Goal: Transaction & Acquisition: Book appointment/travel/reservation

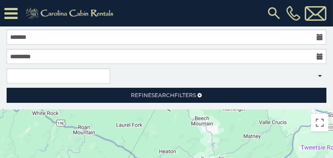
scroll to position [119, 0]
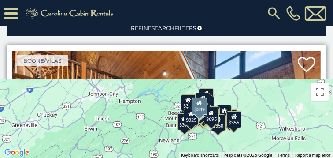
scroll to position [44, 0]
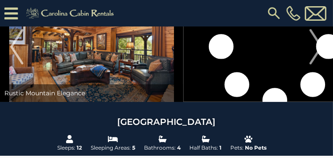
scroll to position [44, 0]
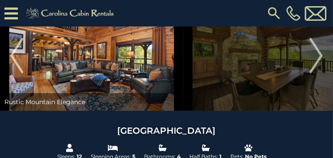
click at [173, 111] on img at bounding box center [91, 55] width 183 height 110
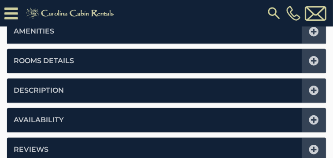
scroll to position [660, 0]
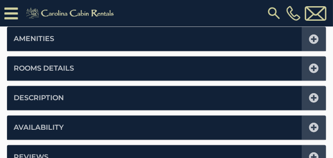
drag, startPoint x: -22, startPoint y: 121, endPoint x: 22, endPoint y: 116, distance: 44.7
click at [0, 122] on html "**********" at bounding box center [166, 157] width 333 height 1635
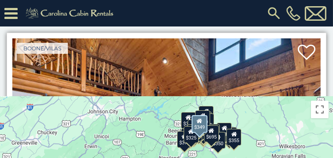
scroll to position [44, 0]
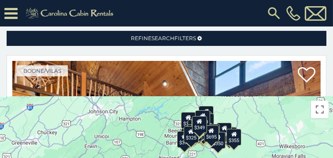
drag, startPoint x: 8, startPoint y: 173, endPoint x: 167, endPoint y: 70, distance: 188.8
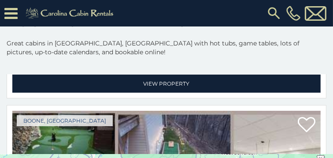
scroll to position [617, 0]
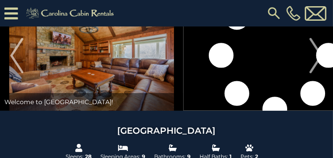
scroll to position [88, 0]
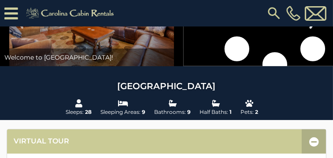
click at [310, 29] on img "Next" at bounding box center [316, 10] width 13 height 35
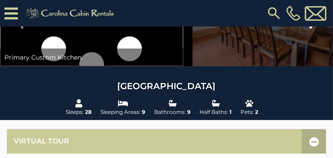
click at [310, 29] on img "Next" at bounding box center [316, 10] width 13 height 35
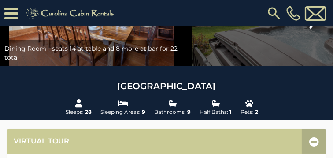
click at [310, 29] on img "Next" at bounding box center [316, 10] width 13 height 35
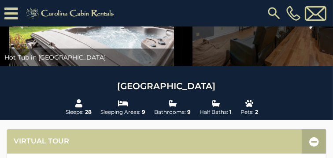
click at [310, 29] on img "Next" at bounding box center [316, 10] width 13 height 35
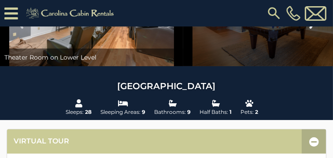
click at [310, 29] on img "Next" at bounding box center [316, 10] width 13 height 35
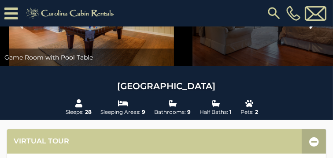
click at [310, 29] on img "Next" at bounding box center [316, 10] width 13 height 35
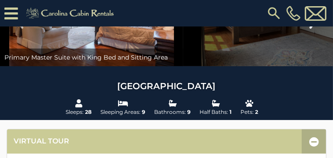
click at [310, 29] on img "Next" at bounding box center [316, 10] width 13 height 35
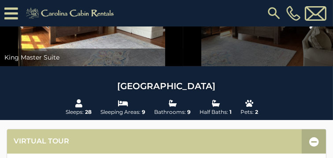
click at [310, 29] on img "Next" at bounding box center [316, 10] width 13 height 35
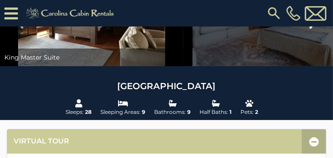
click at [310, 29] on img "Next" at bounding box center [316, 10] width 13 height 35
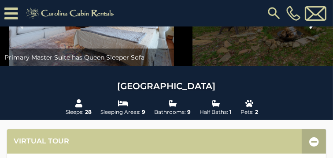
click at [310, 29] on img "Next" at bounding box center [316, 10] width 13 height 35
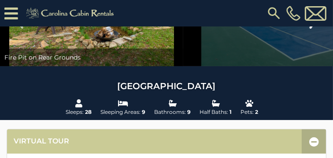
click at [310, 29] on img "Next" at bounding box center [316, 10] width 13 height 35
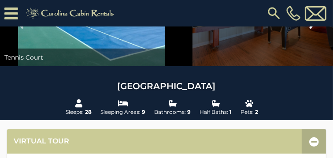
click at [310, 29] on img "Next" at bounding box center [316, 10] width 13 height 35
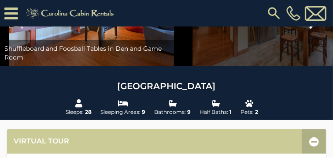
click at [310, 29] on img "Next" at bounding box center [316, 10] width 13 height 35
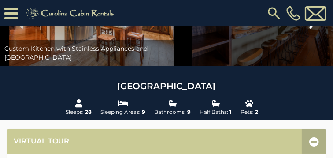
click at [310, 29] on img "Next" at bounding box center [316, 10] width 13 height 35
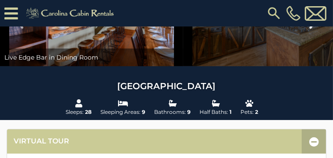
click at [310, 29] on img "Next" at bounding box center [316, 10] width 13 height 35
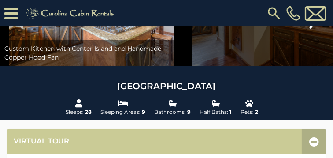
click at [310, 29] on img "Next" at bounding box center [316, 10] width 13 height 35
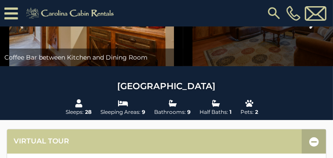
click at [310, 29] on img "Next" at bounding box center [316, 10] width 13 height 35
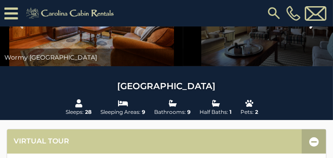
click at [310, 29] on img "Next" at bounding box center [316, 10] width 13 height 35
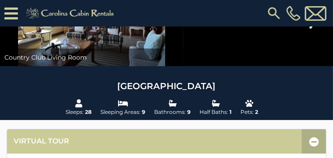
click at [310, 29] on img "Next" at bounding box center [316, 10] width 13 height 35
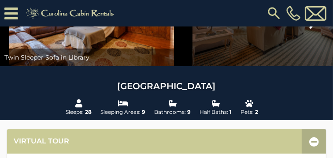
click at [310, 29] on img "Next" at bounding box center [316, 10] width 13 height 35
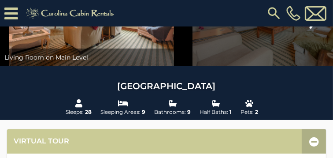
click at [310, 29] on img "Next" at bounding box center [316, 10] width 13 height 35
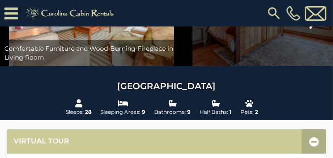
click at [310, 29] on img "Next" at bounding box center [316, 10] width 13 height 35
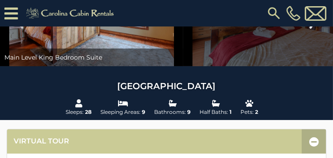
click at [310, 29] on img "Next" at bounding box center [316, 10] width 13 height 35
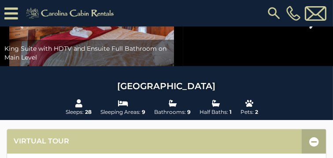
click at [310, 29] on img "Next" at bounding box center [316, 10] width 13 height 35
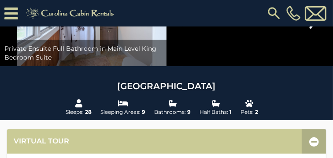
click at [310, 29] on img "Next" at bounding box center [316, 10] width 13 height 35
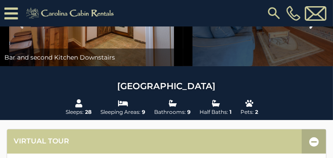
click at [310, 29] on img "Next" at bounding box center [316, 10] width 13 height 35
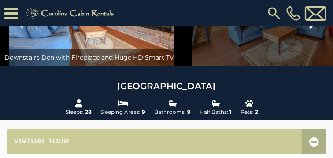
click at [310, 29] on img "Next" at bounding box center [316, 10] width 13 height 35
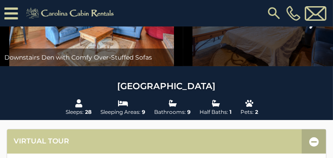
click at [310, 29] on img "Next" at bounding box center [316, 10] width 13 height 35
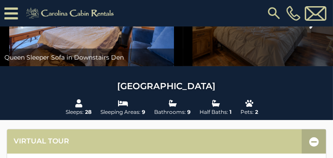
click at [310, 29] on img "Next" at bounding box center [316, 10] width 13 height 35
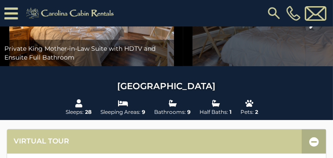
click at [310, 29] on img "Next" at bounding box center [316, 10] width 13 height 35
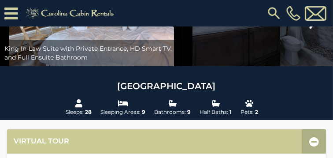
click at [310, 29] on img "Next" at bounding box center [316, 10] width 13 height 35
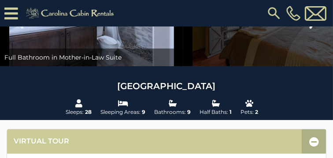
click at [310, 29] on img "Next" at bounding box center [316, 10] width 13 height 35
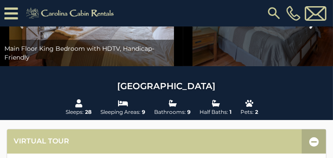
click at [310, 29] on img "Next" at bounding box center [316, 10] width 13 height 35
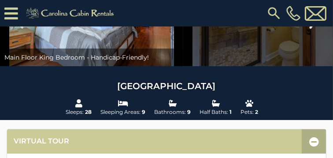
click at [310, 29] on img "Next" at bounding box center [316, 10] width 13 height 35
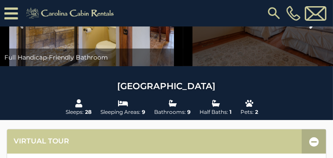
click at [310, 29] on img "Next" at bounding box center [316, 10] width 13 height 35
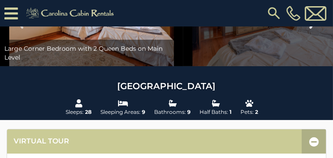
click at [310, 29] on img "Next" at bounding box center [316, 10] width 13 height 35
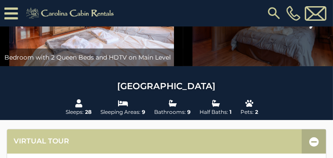
click at [310, 29] on img "Next" at bounding box center [316, 10] width 13 height 35
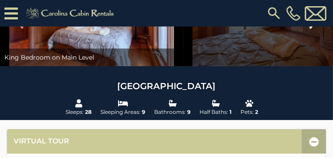
click at [310, 29] on img "Next" at bounding box center [316, 10] width 13 height 35
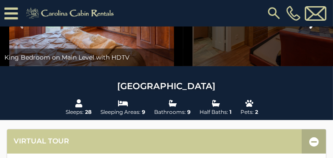
click at [310, 29] on img "Next" at bounding box center [316, 10] width 13 height 35
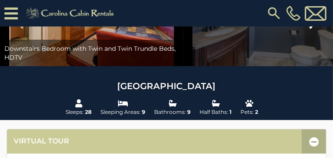
click at [310, 29] on img "Next" at bounding box center [316, 10] width 13 height 35
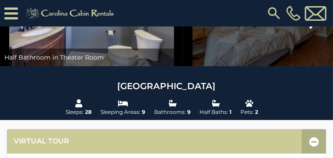
click at [310, 29] on img "Next" at bounding box center [316, 10] width 13 height 35
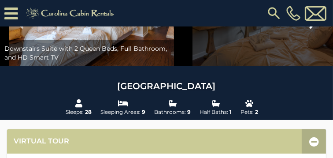
click at [310, 29] on img "Next" at bounding box center [316, 10] width 13 height 35
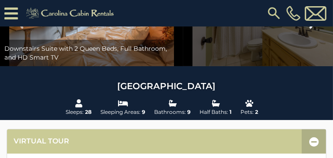
click at [310, 29] on img "Next" at bounding box center [316, 10] width 13 height 35
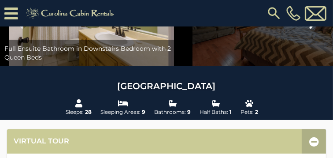
click at [310, 29] on img "Next" at bounding box center [316, 10] width 13 height 35
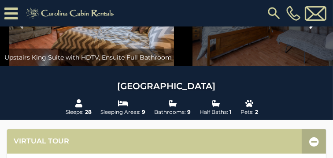
click at [310, 29] on img "Next" at bounding box center [316, 10] width 13 height 35
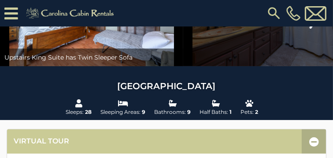
click at [310, 29] on img "Next" at bounding box center [316, 10] width 13 height 35
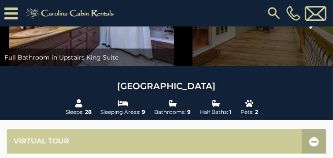
click at [310, 29] on img "Next" at bounding box center [316, 10] width 13 height 35
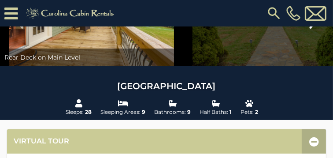
click at [310, 29] on img "Next" at bounding box center [316, 10] width 13 height 35
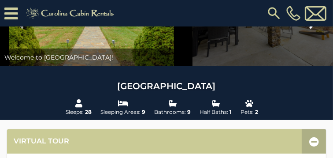
click at [310, 29] on img "Next" at bounding box center [316, 10] width 13 height 35
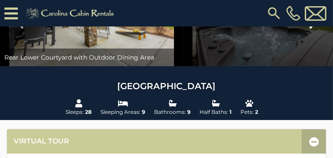
click at [310, 29] on img "Next" at bounding box center [316, 10] width 13 height 35
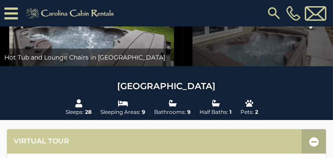
click at [310, 29] on img "Next" at bounding box center [316, 10] width 13 height 35
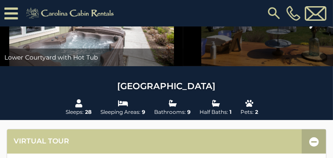
click at [310, 29] on img "Next" at bounding box center [316, 10] width 13 height 35
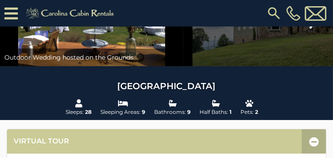
click at [310, 29] on img "Next" at bounding box center [316, 10] width 13 height 35
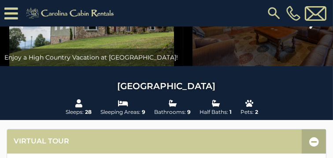
click at [310, 29] on img "Next" at bounding box center [316, 10] width 13 height 35
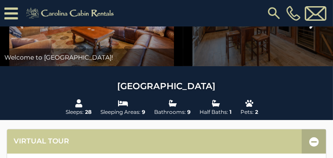
click at [310, 29] on img "Next" at bounding box center [316, 10] width 13 height 35
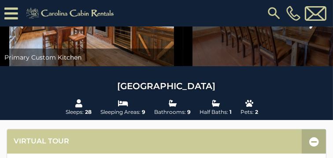
click at [310, 29] on img "Next" at bounding box center [316, 10] width 13 height 35
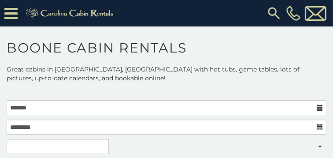
scroll to position [26, 0]
